Goal: Information Seeking & Learning: Learn about a topic

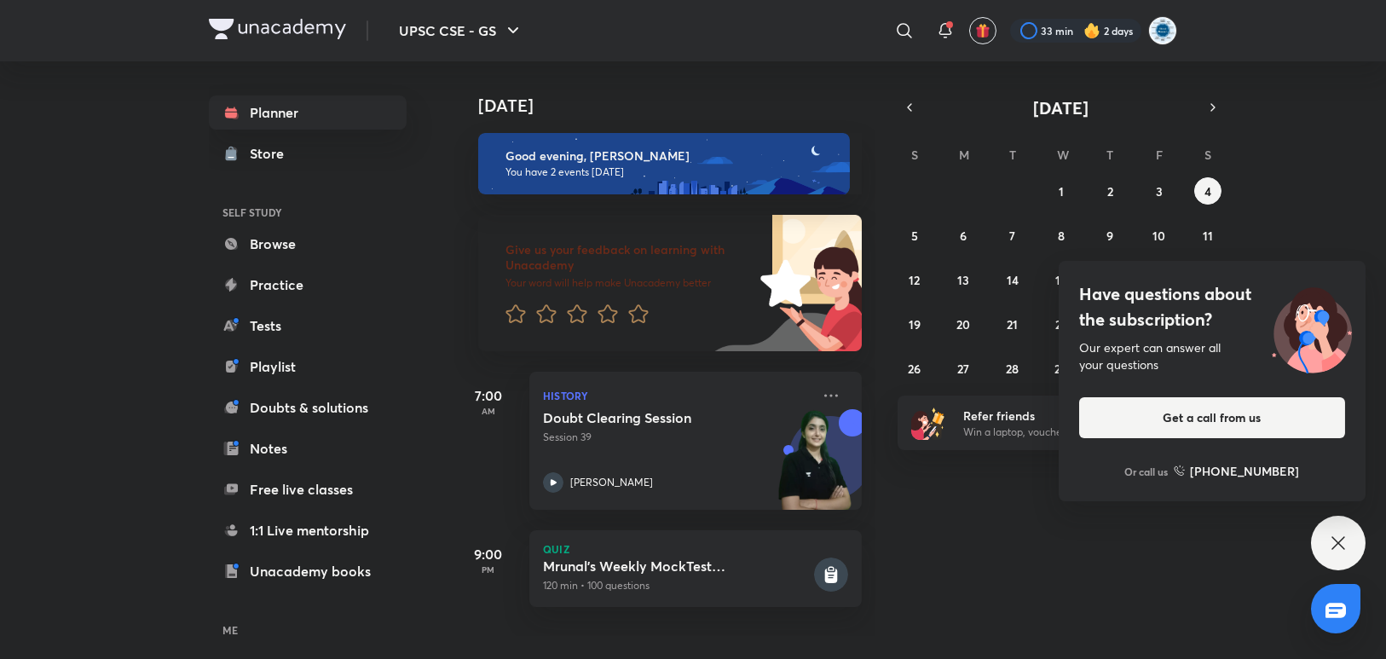
click at [1336, 548] on icon at bounding box center [1338, 543] width 20 height 20
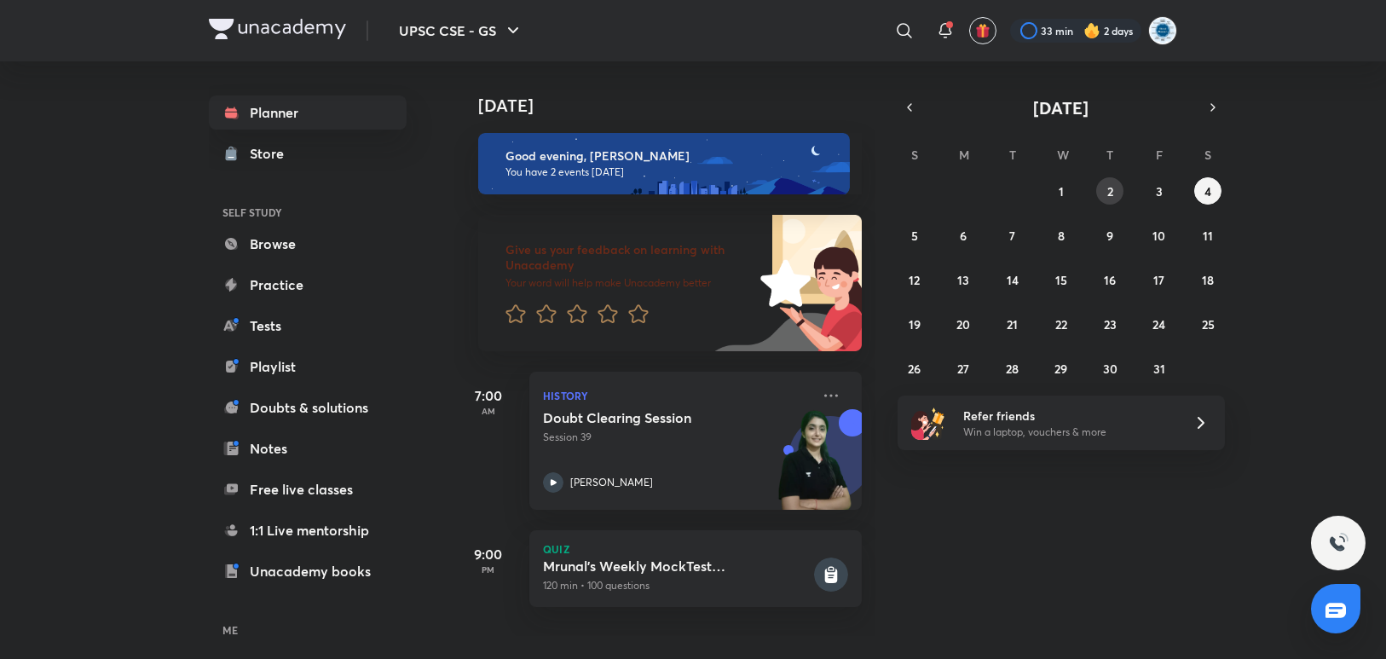
click at [1113, 199] on button "2" at bounding box center [1109, 190] width 27 height 27
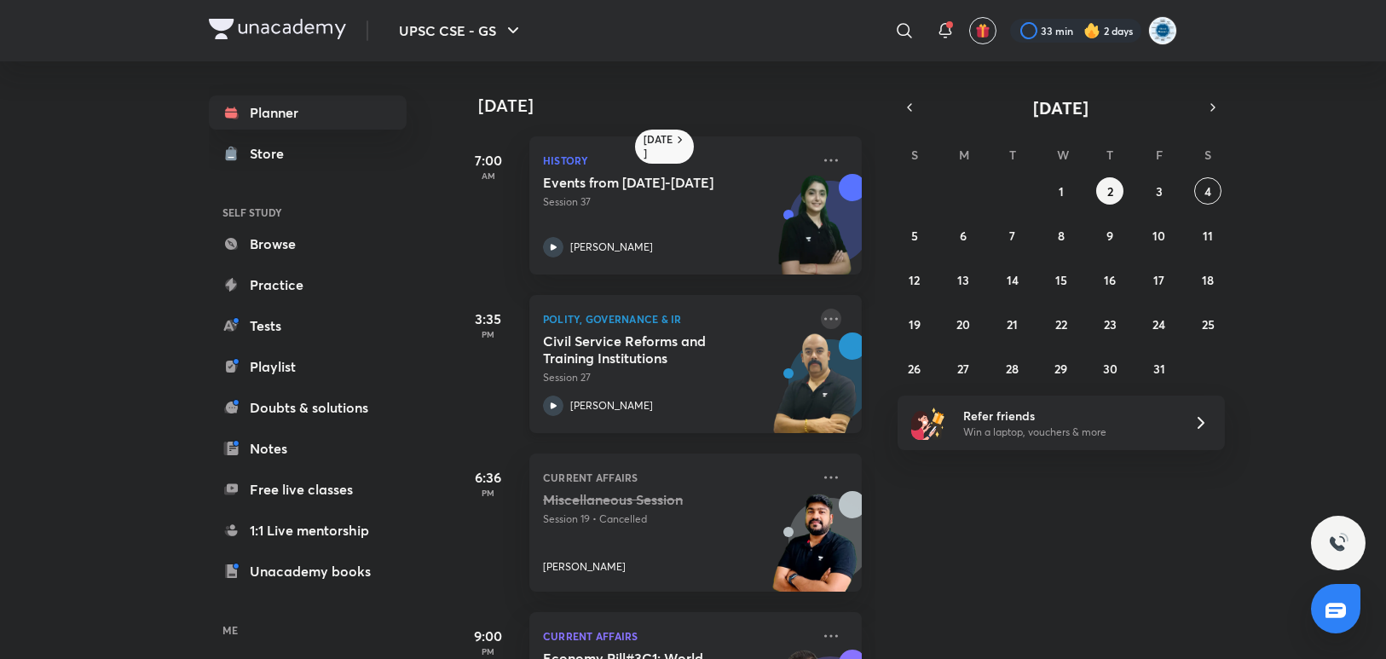
click at [821, 320] on icon at bounding box center [831, 319] width 20 height 20
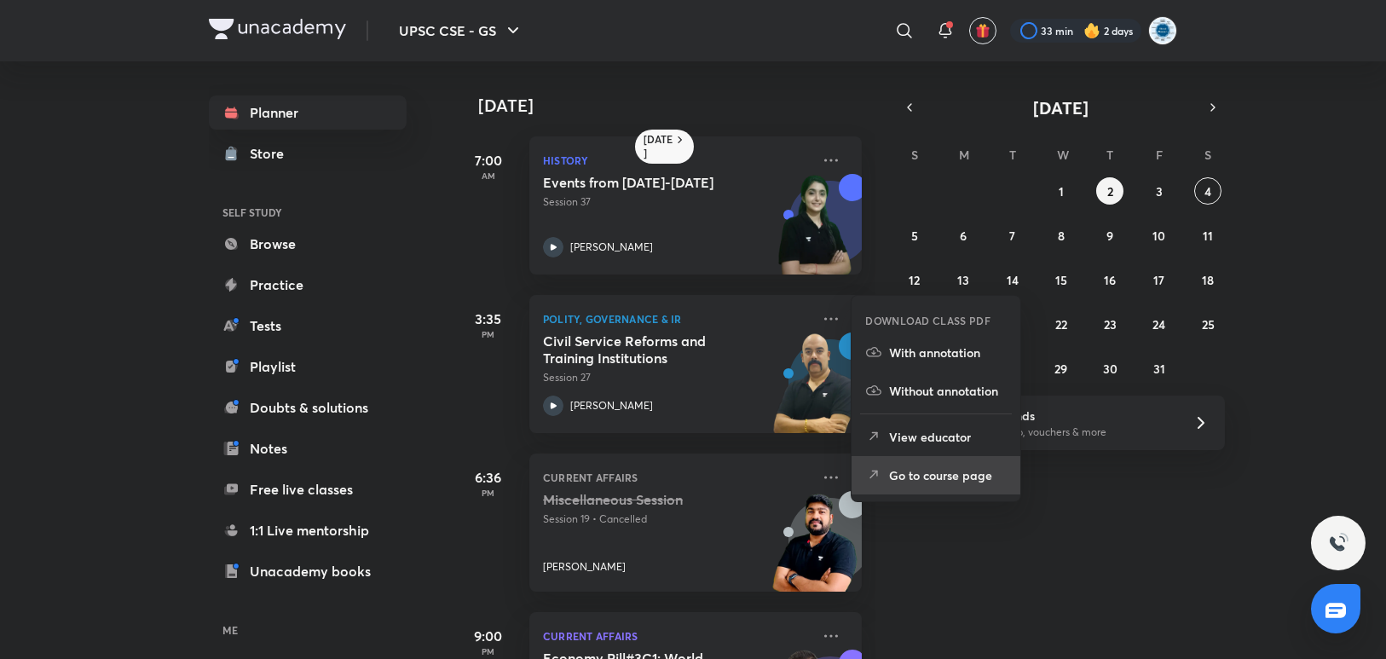
click at [930, 484] on li "Go to course page" at bounding box center [936, 475] width 169 height 38
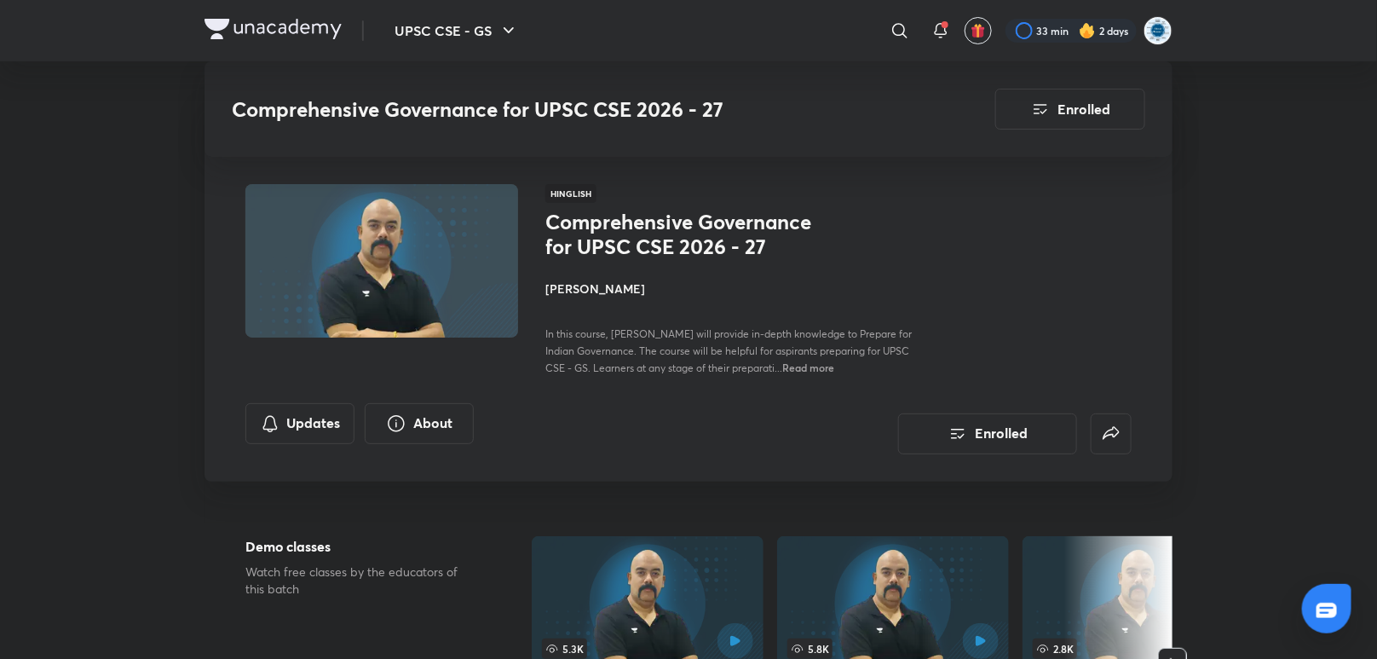
scroll to position [473, 0]
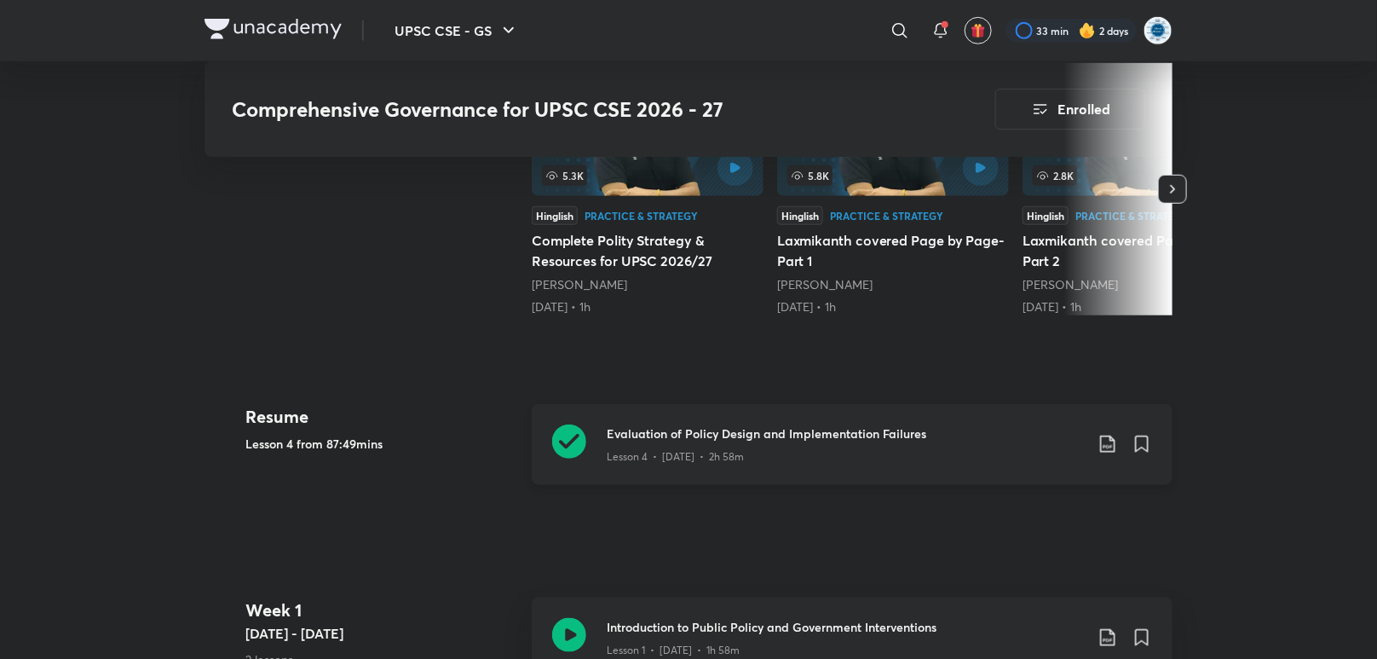
click at [572, 442] on icon at bounding box center [569, 441] width 34 height 34
